Goal: Navigation & Orientation: Find specific page/section

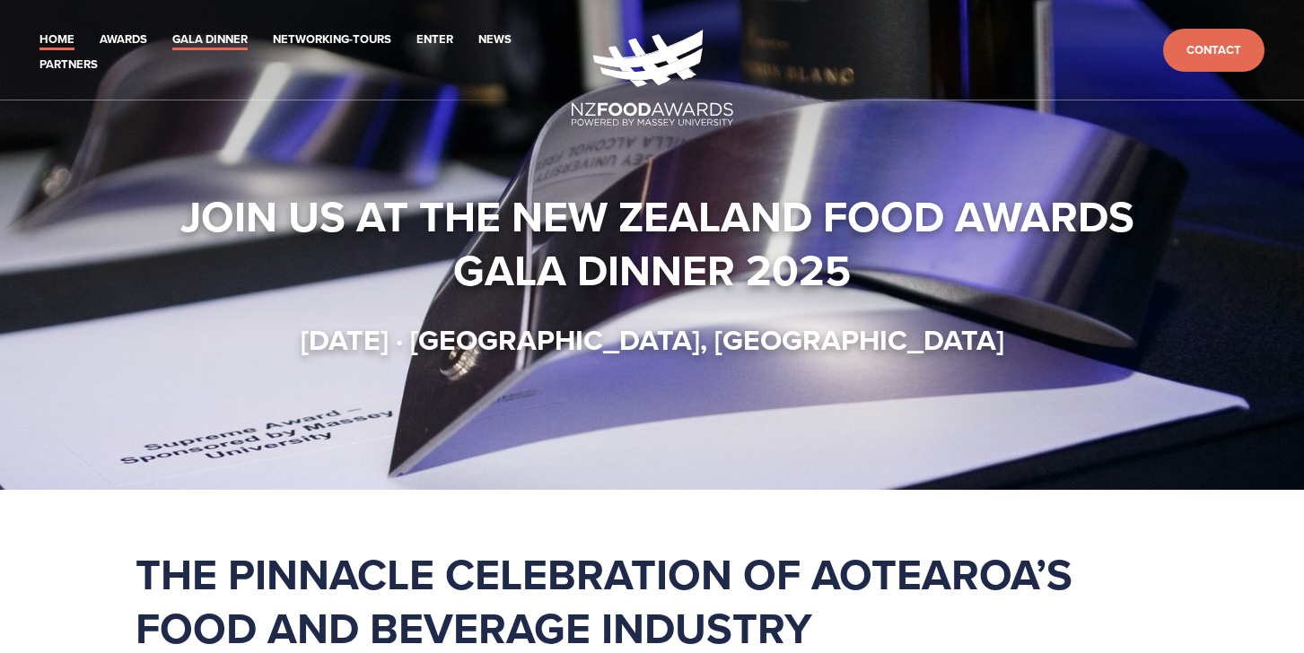
click at [233, 39] on link "Gala Dinner" at bounding box center [209, 40] width 75 height 21
click at [326, 41] on link "Networking-Tours" at bounding box center [332, 40] width 118 height 21
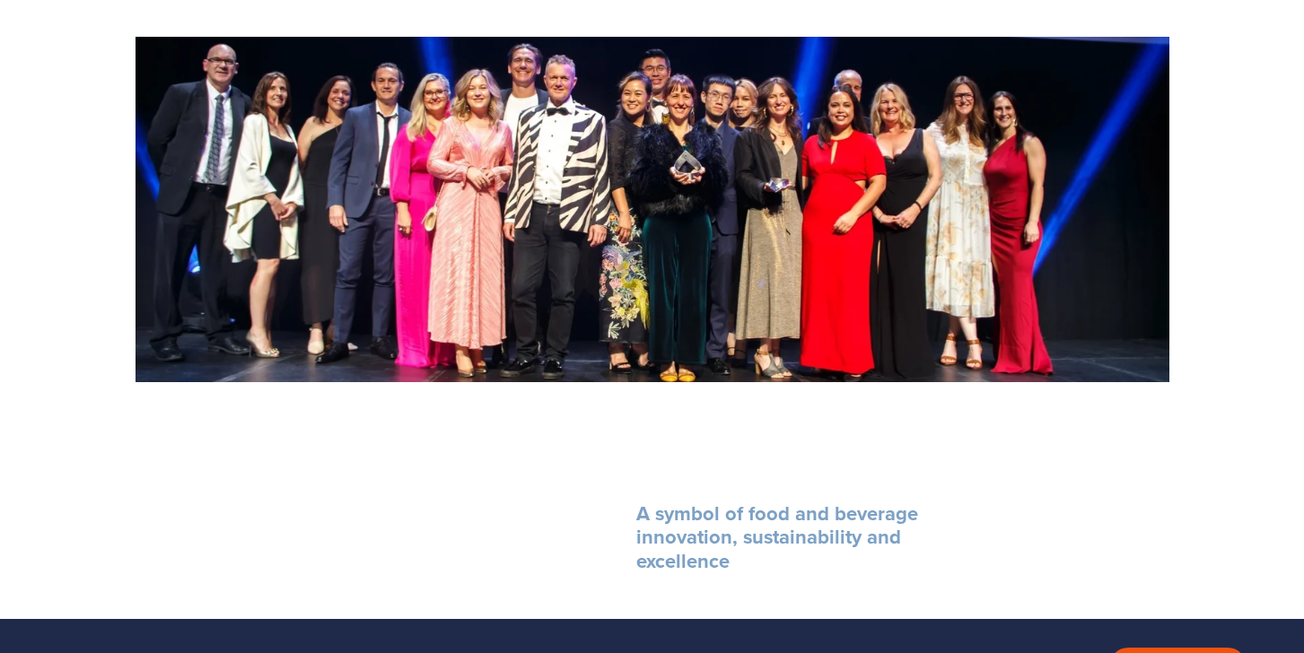
scroll to position [1723, 0]
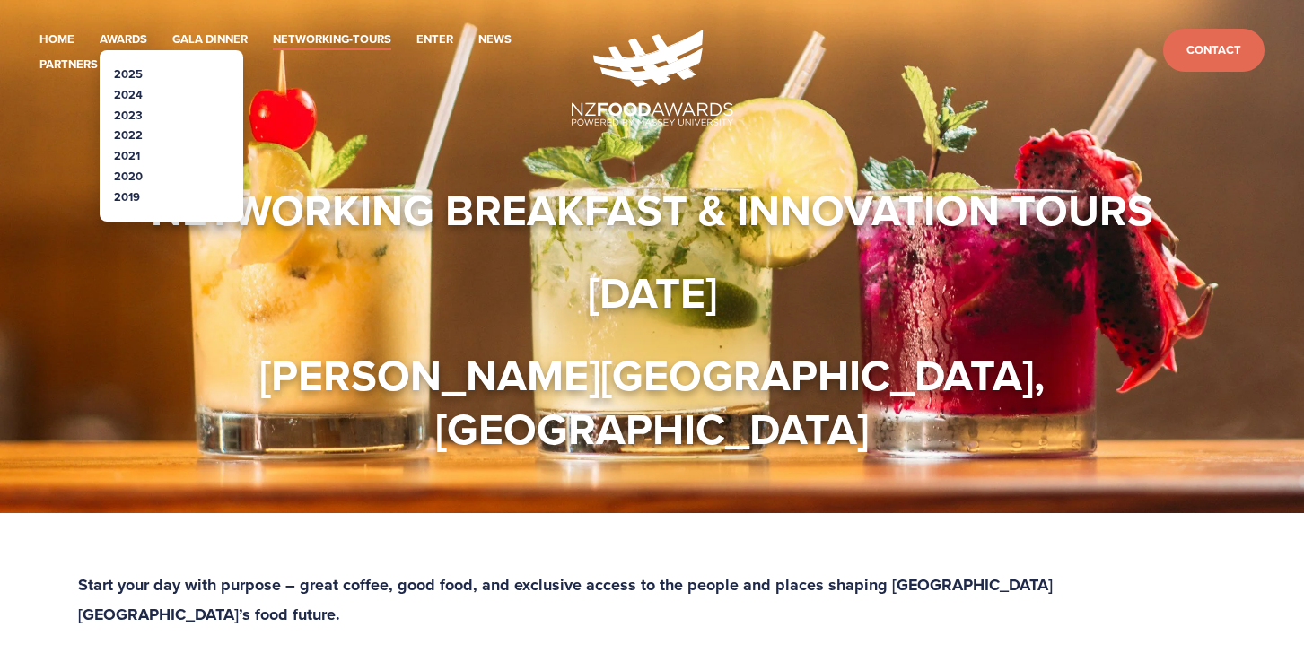
click at [126, 71] on link "2025" at bounding box center [128, 74] width 29 height 17
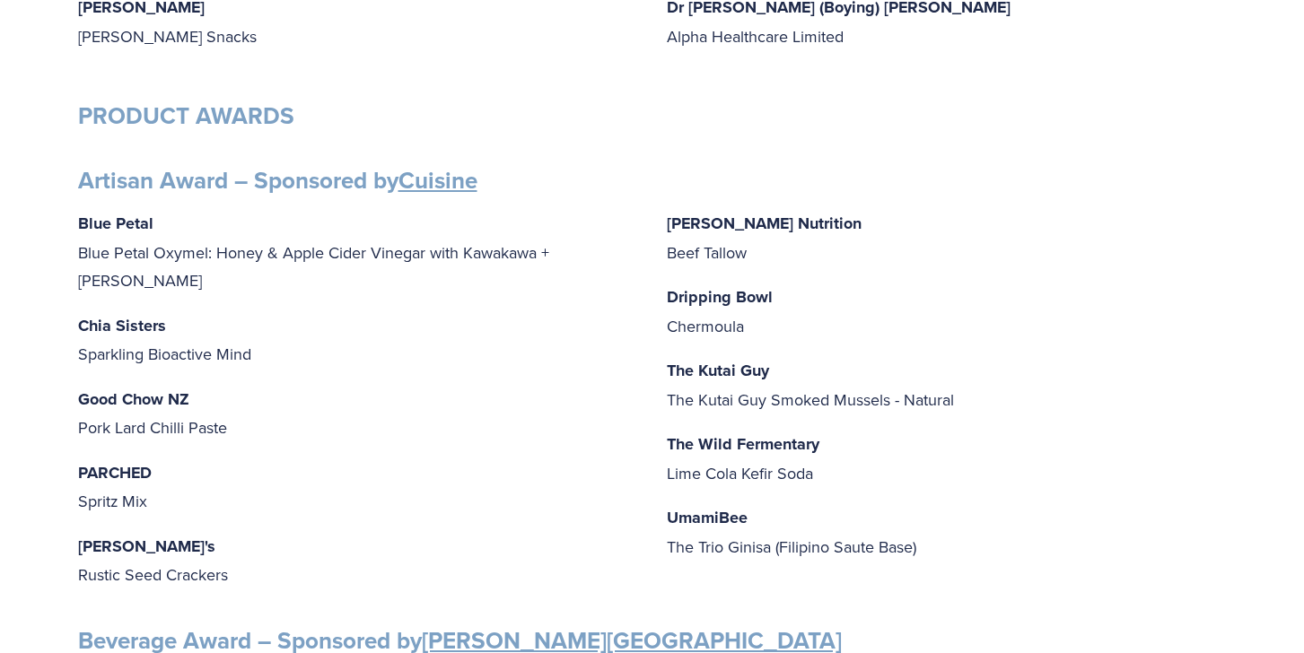
scroll to position [611, 0]
